Goal: Navigation & Orientation: Find specific page/section

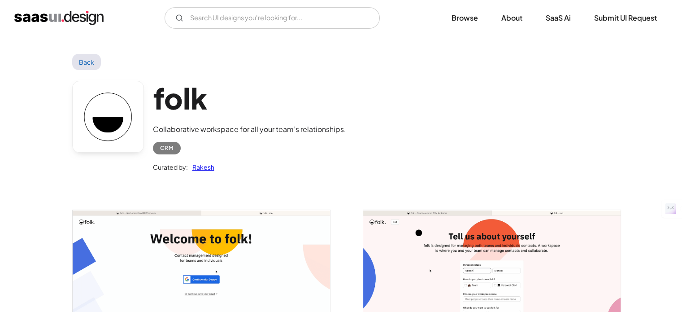
click at [78, 15] on img "home" at bounding box center [58, 18] width 89 height 14
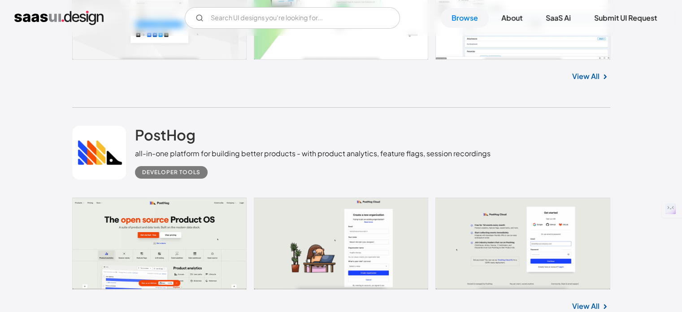
scroll to position [3227, 0]
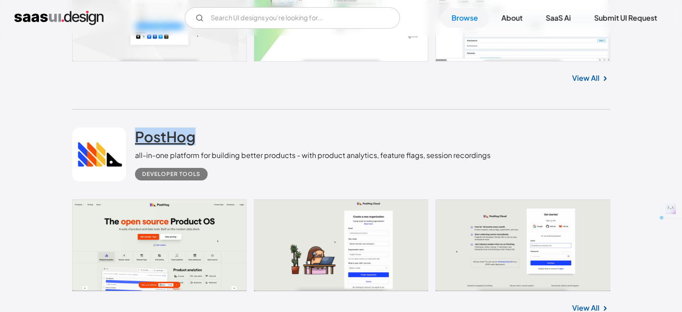
drag, startPoint x: 200, startPoint y: 136, endPoint x: 136, endPoint y: 131, distance: 64.4
click at [136, 131] on div "PostHog all-in-one platform for building better products - with product analyti…" at bounding box center [313, 153] width 356 height 53
copy h2 "PostHog"
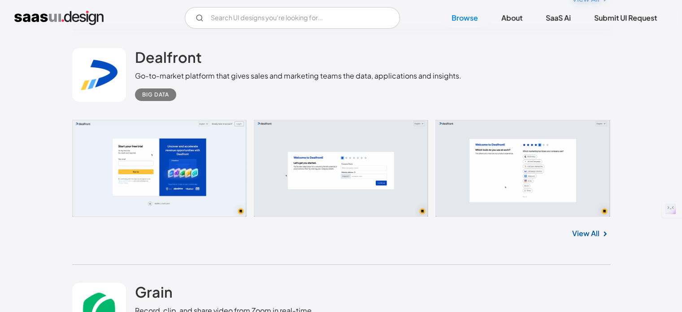
scroll to position [6449, 0]
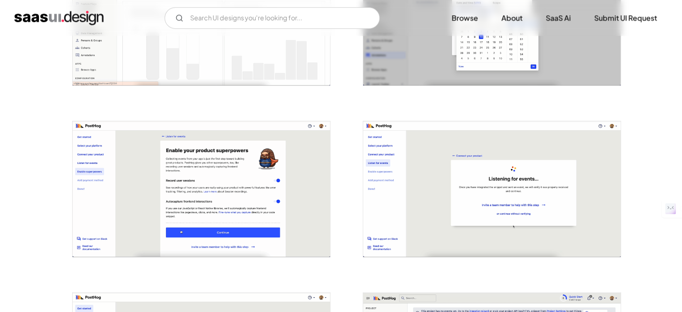
scroll to position [583, 0]
